Goal: Task Accomplishment & Management: Use online tool/utility

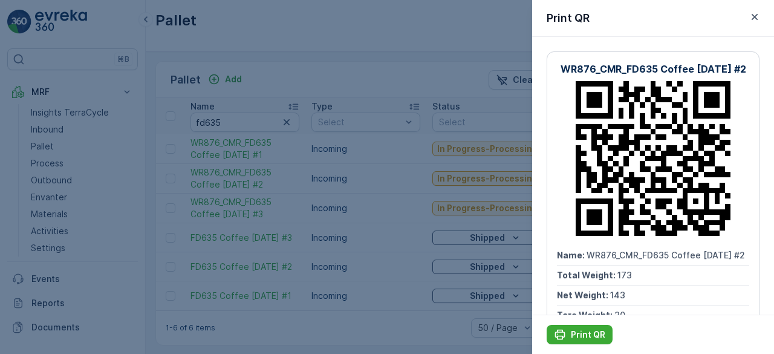
click at [207, 4] on div at bounding box center [387, 177] width 774 height 354
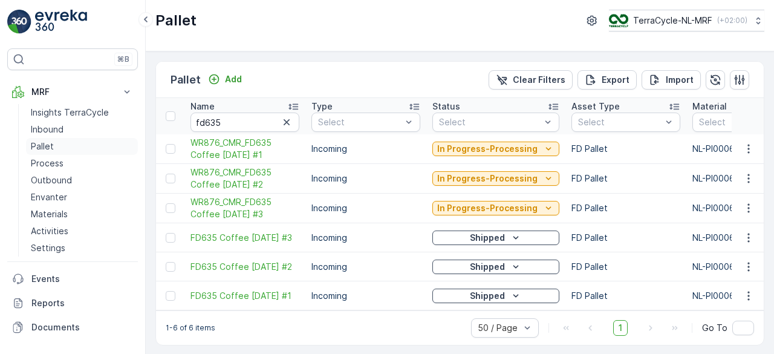
click at [52, 140] on p "Pallet" at bounding box center [42, 146] width 23 height 12
click at [284, 119] on icon "button" at bounding box center [287, 122] width 6 height 6
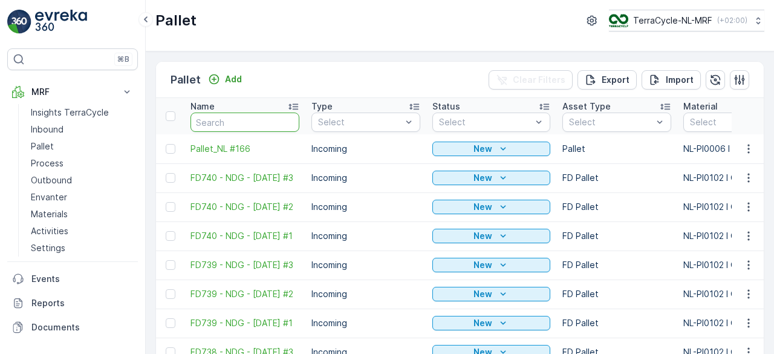
click at [245, 120] on input "text" at bounding box center [244, 121] width 109 height 19
type input "fd"
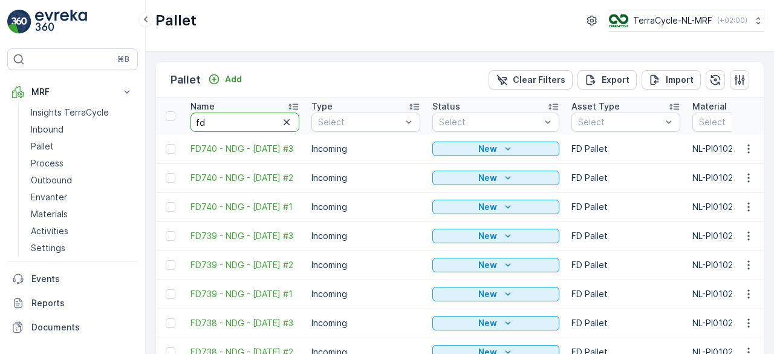
click at [245, 120] on input "fd" at bounding box center [244, 121] width 109 height 19
type input "fd721"
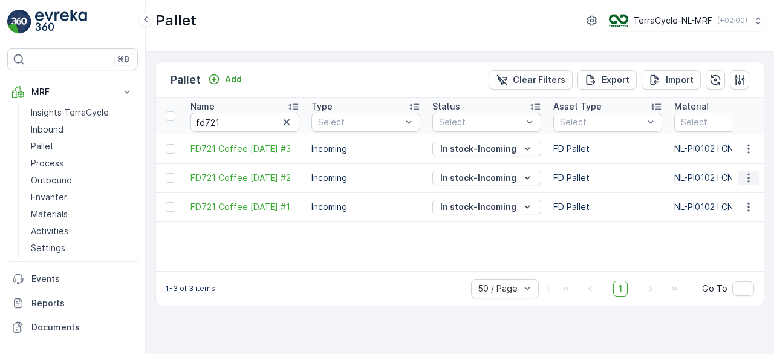
click at [747, 172] on icon "button" at bounding box center [748, 178] width 12 height 12
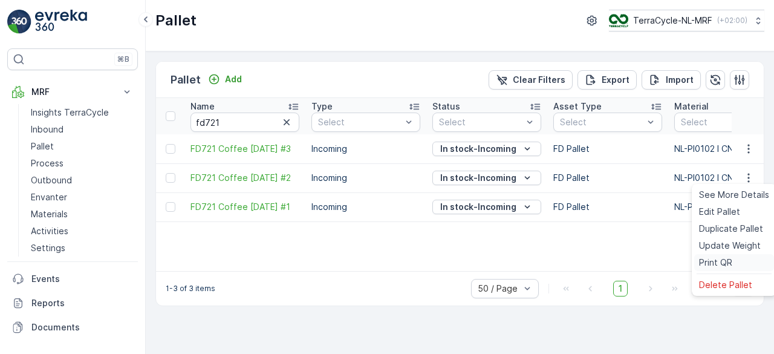
click at [724, 258] on span "Print QR" at bounding box center [715, 262] width 33 height 12
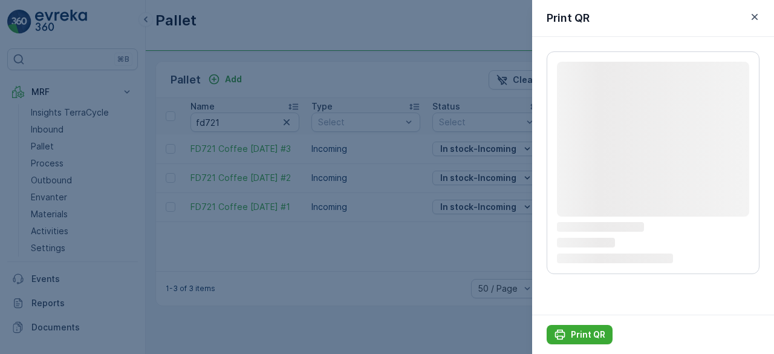
click at [709, 262] on icon "Loading..." at bounding box center [653, 258] width 192 height 11
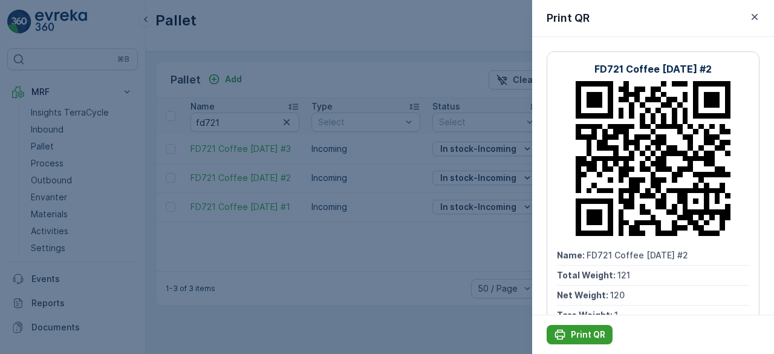
click at [577, 337] on p "Print QR" at bounding box center [588, 334] width 34 height 12
click at [758, 16] on icon "button" at bounding box center [754, 17] width 12 height 12
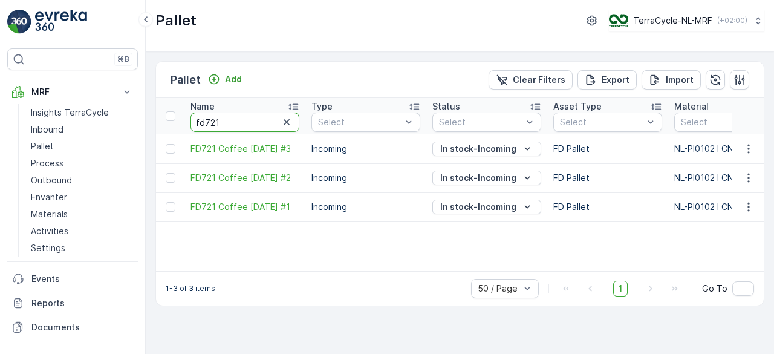
click at [261, 125] on input "fd721" at bounding box center [244, 121] width 109 height 19
type input "fd7"
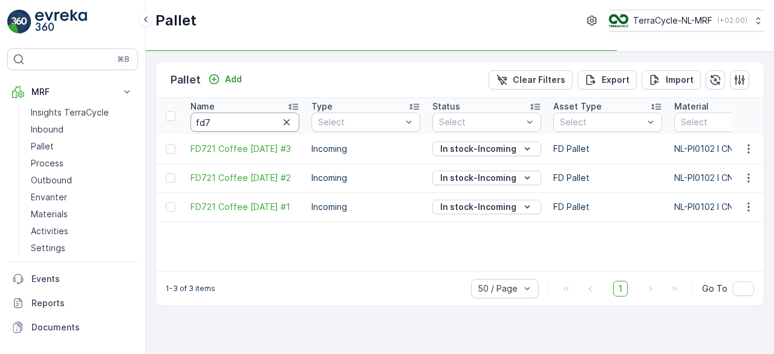
click at [261, 125] on input "fd7" at bounding box center [244, 121] width 109 height 19
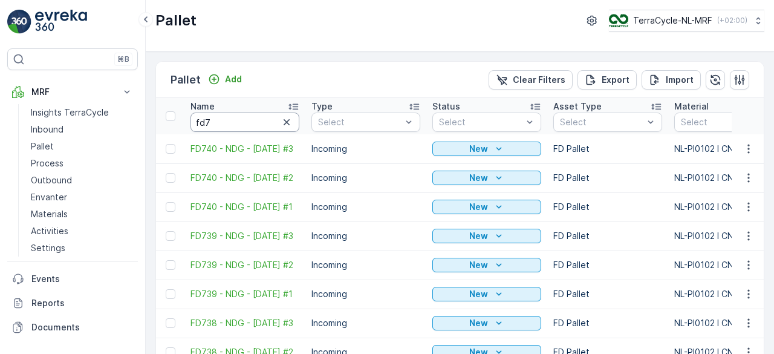
click at [261, 125] on input "fd7" at bounding box center [244, 121] width 109 height 19
type input "fd71"
click at [261, 125] on input "fd71" at bounding box center [244, 121] width 109 height 19
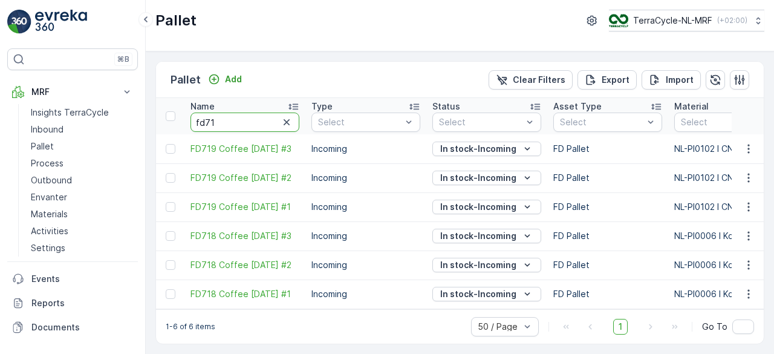
click at [261, 125] on input "fd71" at bounding box center [244, 121] width 109 height 19
type input "fd719"
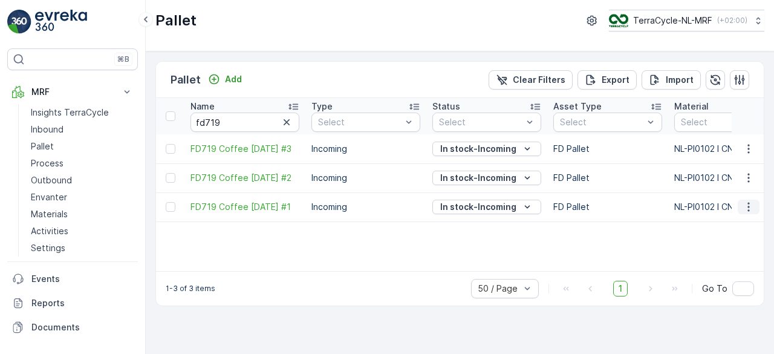
click at [750, 209] on icon "button" at bounding box center [748, 207] width 12 height 12
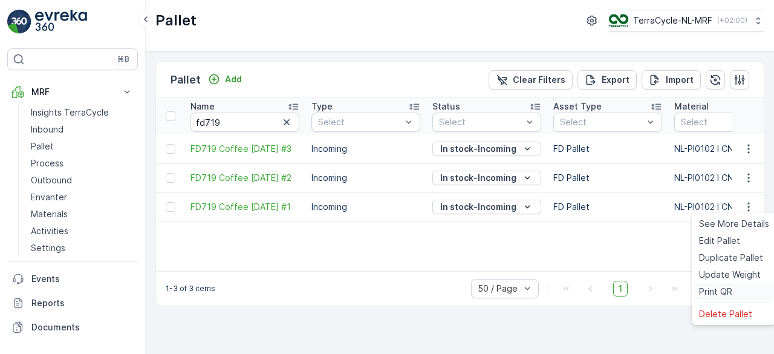
click at [703, 291] on span "Print QR" at bounding box center [715, 291] width 33 height 12
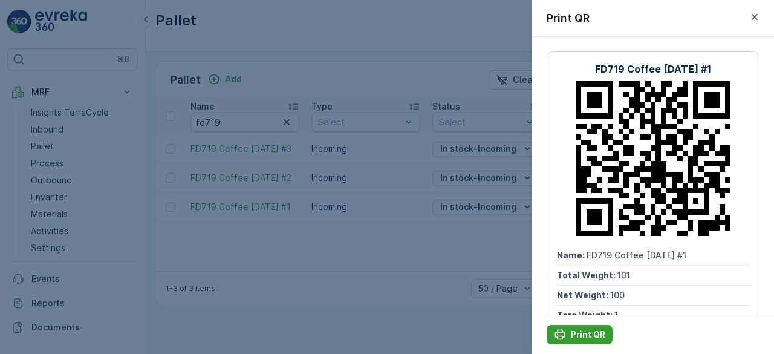
click at [585, 336] on p "Print QR" at bounding box center [588, 334] width 34 height 12
click at [283, 73] on div at bounding box center [387, 177] width 774 height 354
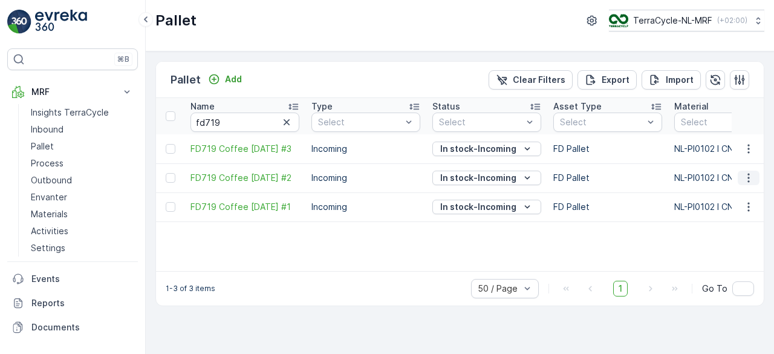
click at [747, 180] on icon "button" at bounding box center [748, 178] width 12 height 12
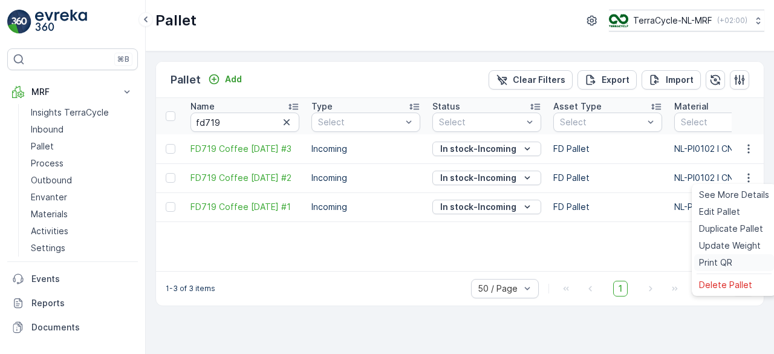
click at [706, 260] on span "Print QR" at bounding box center [715, 262] width 33 height 12
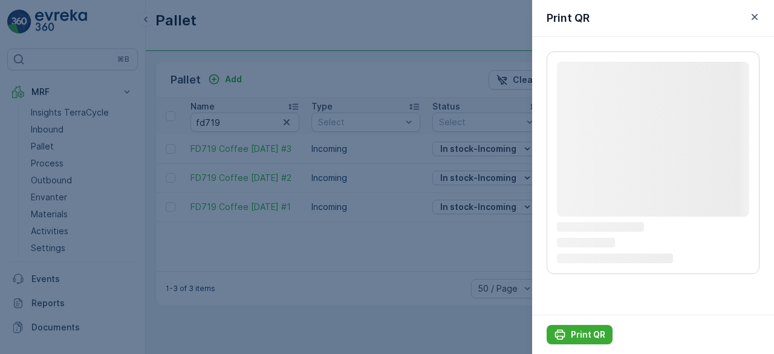
click at [706, 260] on icon "Loading..." at bounding box center [653, 258] width 192 height 11
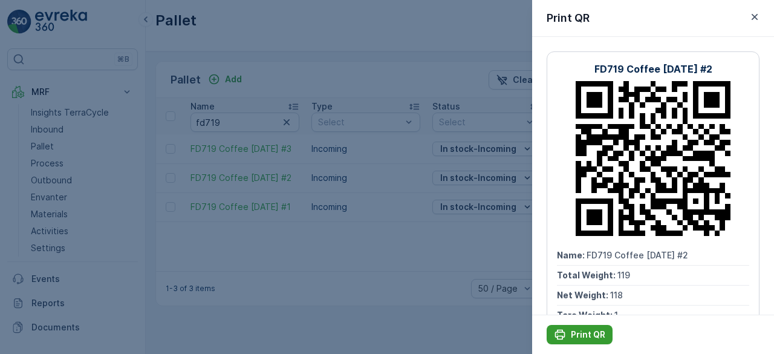
click at [588, 332] on p "Print QR" at bounding box center [588, 334] width 34 height 12
click at [352, 244] on div at bounding box center [387, 177] width 774 height 354
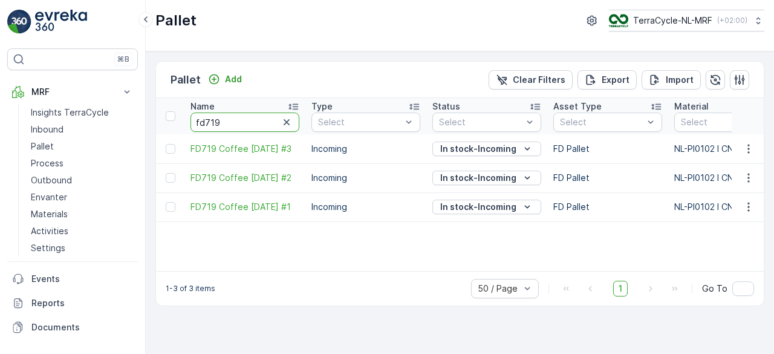
click at [230, 119] on input "fd719" at bounding box center [244, 121] width 109 height 19
type input "fd7"
click at [230, 119] on input "fd7" at bounding box center [244, 121] width 109 height 19
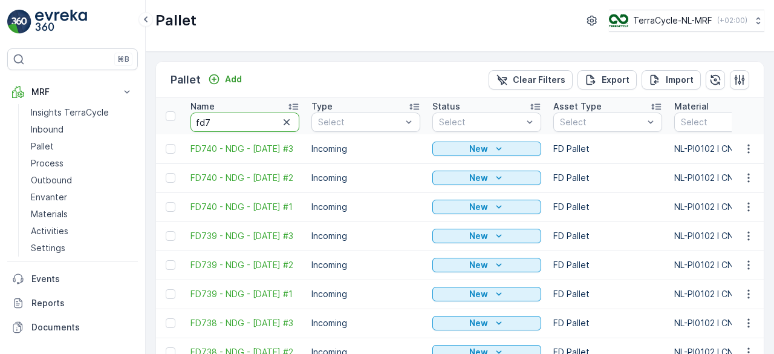
click at [230, 119] on input "fd7" at bounding box center [244, 121] width 109 height 19
type input "fd72"
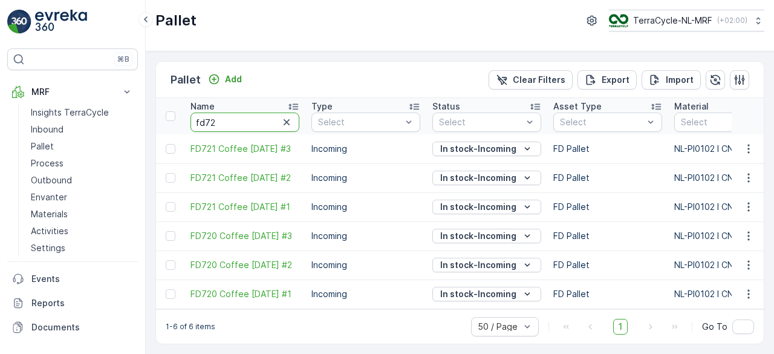
click at [234, 121] on input "fd72" at bounding box center [244, 121] width 109 height 19
type input "fd721"
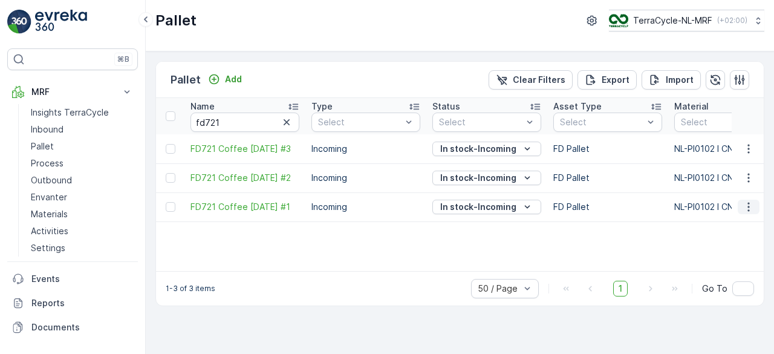
click at [747, 212] on button "button" at bounding box center [749, 207] width 22 height 15
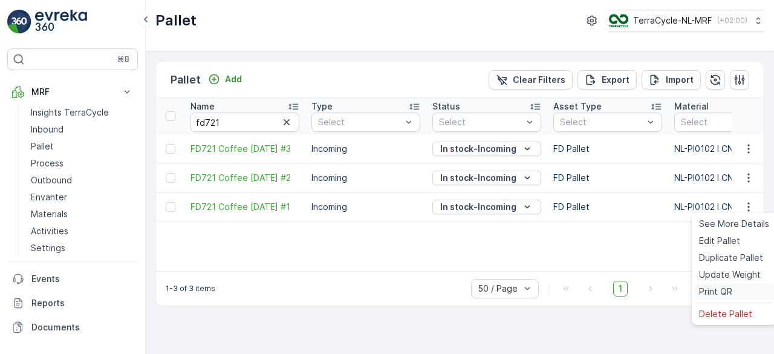
click at [727, 288] on span "Print QR" at bounding box center [715, 291] width 33 height 12
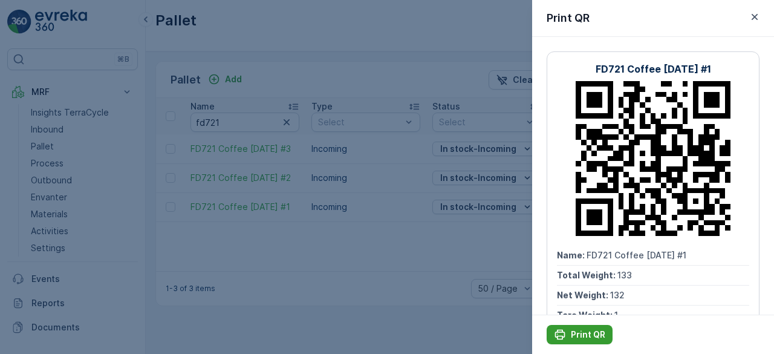
click at [570, 333] on div "Print QR" at bounding box center [579, 334] width 51 height 12
click at [753, 13] on icon "button" at bounding box center [754, 17] width 12 height 12
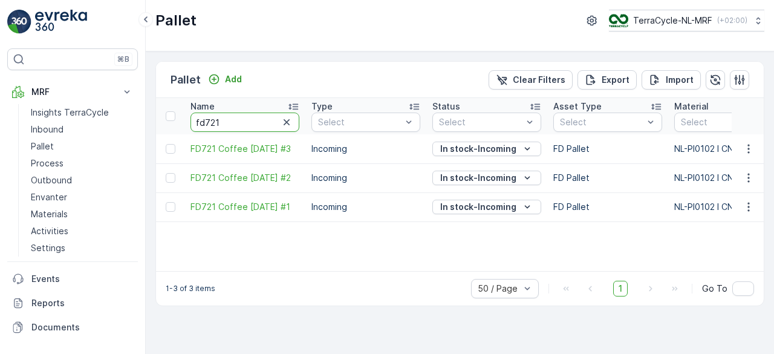
click at [236, 118] on input "fd721" at bounding box center [244, 121] width 109 height 19
type input "fd"
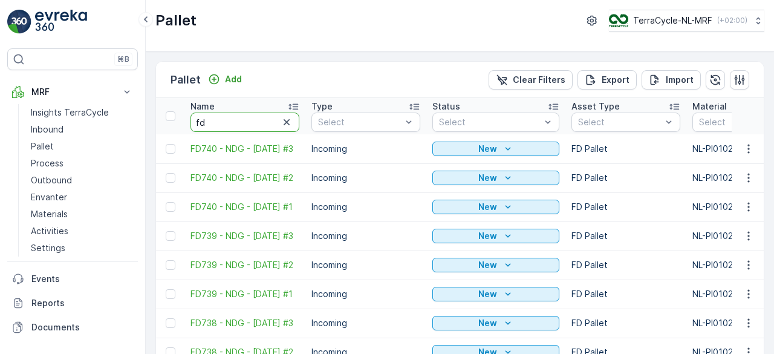
type input "fd6"
type input "fd69"
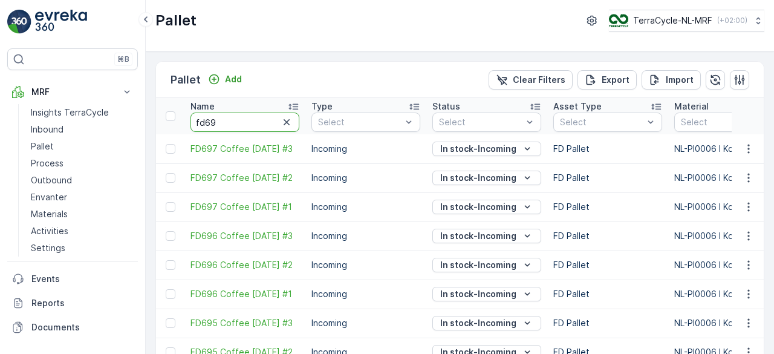
click at [236, 118] on input "fd69" at bounding box center [244, 121] width 109 height 19
type input "fd695"
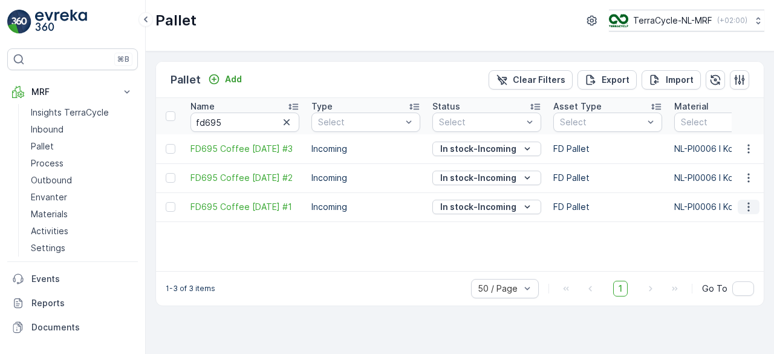
click at [746, 207] on icon "button" at bounding box center [748, 207] width 12 height 12
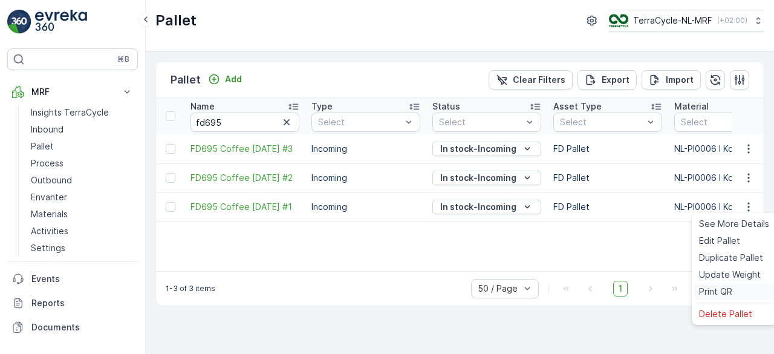
click at [722, 288] on span "Print QR" at bounding box center [715, 291] width 33 height 12
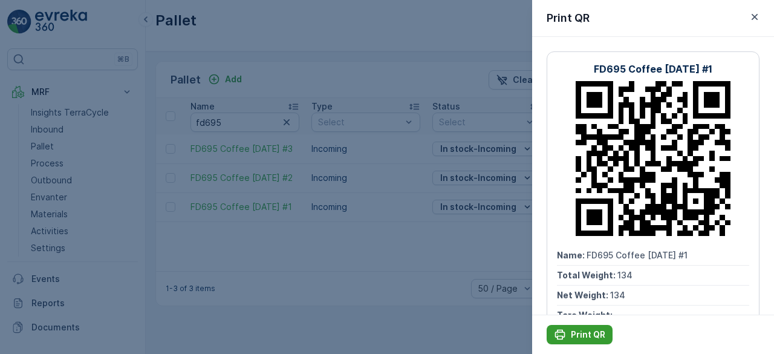
click at [578, 333] on p "Print QR" at bounding box center [588, 334] width 34 height 12
click at [414, 91] on div at bounding box center [387, 177] width 774 height 354
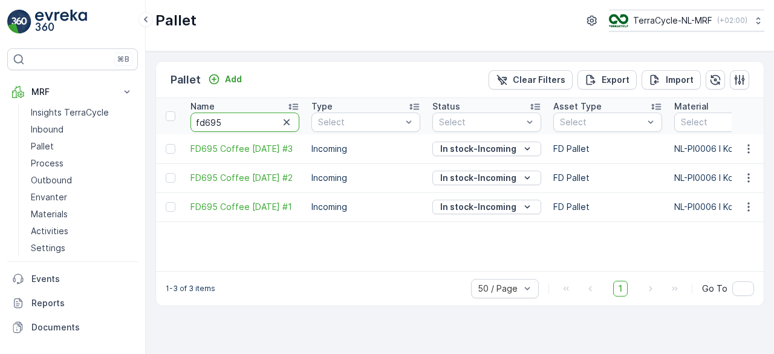
click at [263, 114] on input "fd695" at bounding box center [244, 121] width 109 height 19
type input "fd"
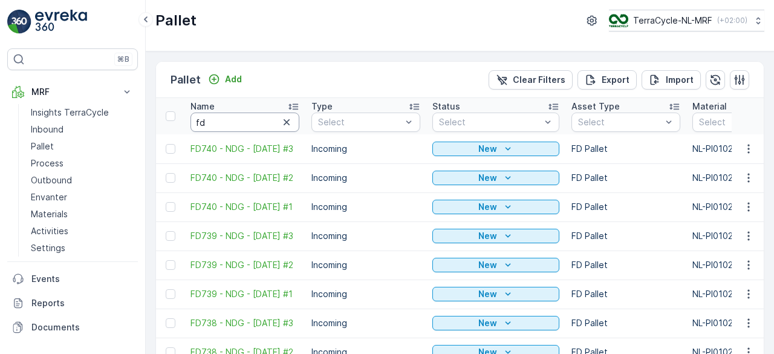
click at [263, 114] on input "fd" at bounding box center [244, 121] width 109 height 19
type input "fd7"
click at [263, 114] on input "fd7" at bounding box center [244, 121] width 109 height 19
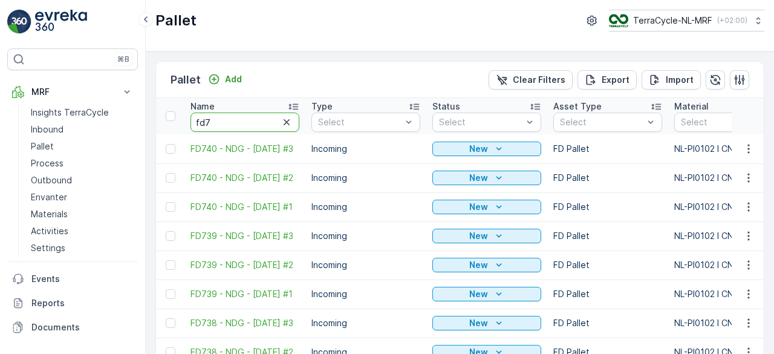
click at [263, 114] on input "fd7" at bounding box center [244, 121] width 109 height 19
type input "fd72"
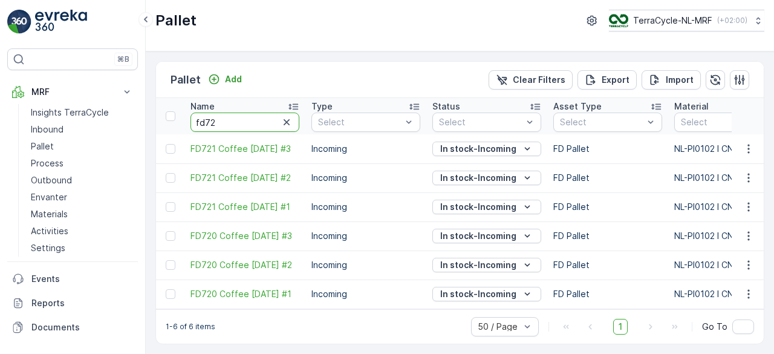
click at [263, 114] on input "fd72" at bounding box center [244, 121] width 109 height 19
type input "fd720"
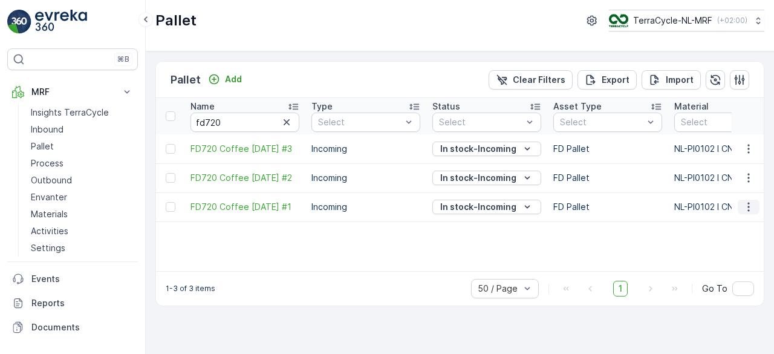
click at [747, 208] on icon "button" at bounding box center [748, 207] width 12 height 12
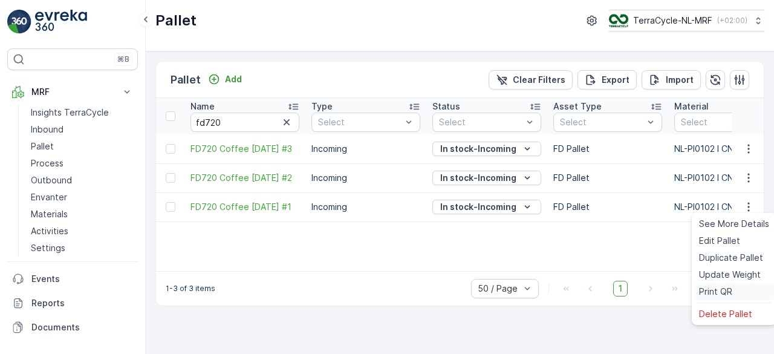
click at [705, 294] on span "Print QR" at bounding box center [715, 291] width 33 height 12
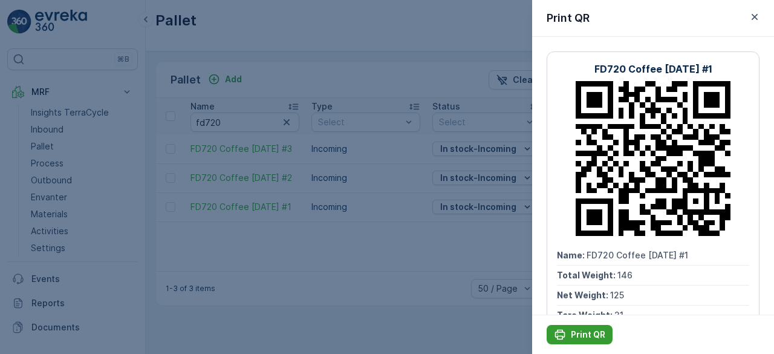
click at [591, 333] on p "Print QR" at bounding box center [588, 334] width 34 height 12
